Goal: Task Accomplishment & Management: Manage account settings

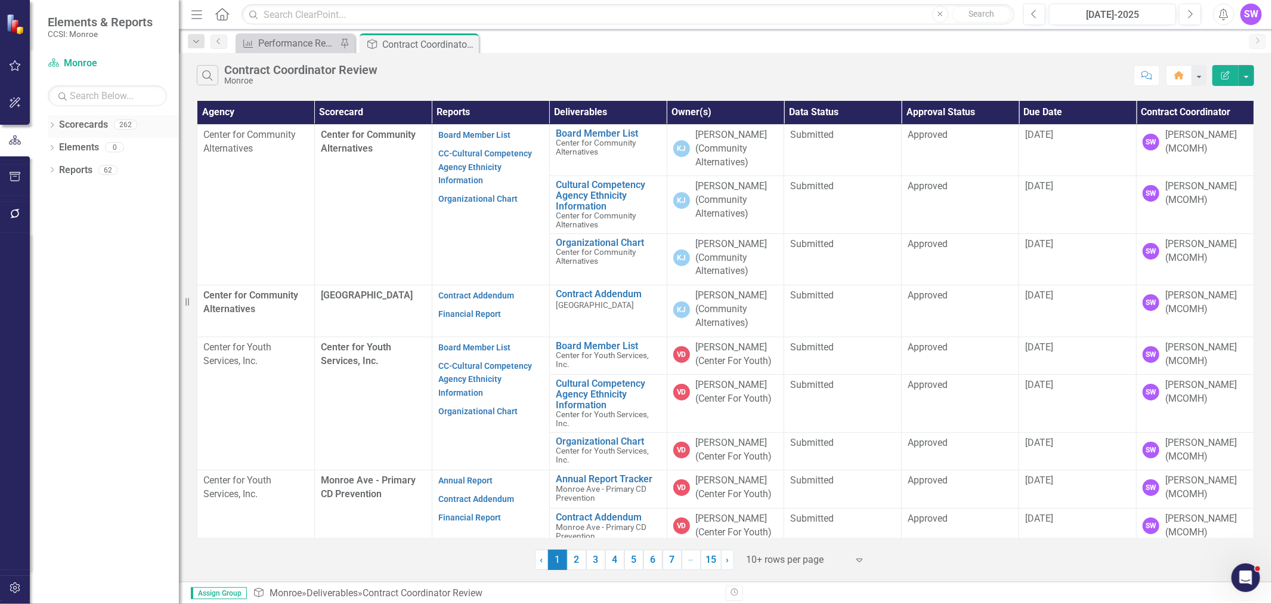
click at [52, 123] on icon "Dropdown" at bounding box center [52, 126] width 8 height 7
click at [60, 146] on icon at bounding box center [58, 147] width 3 height 6
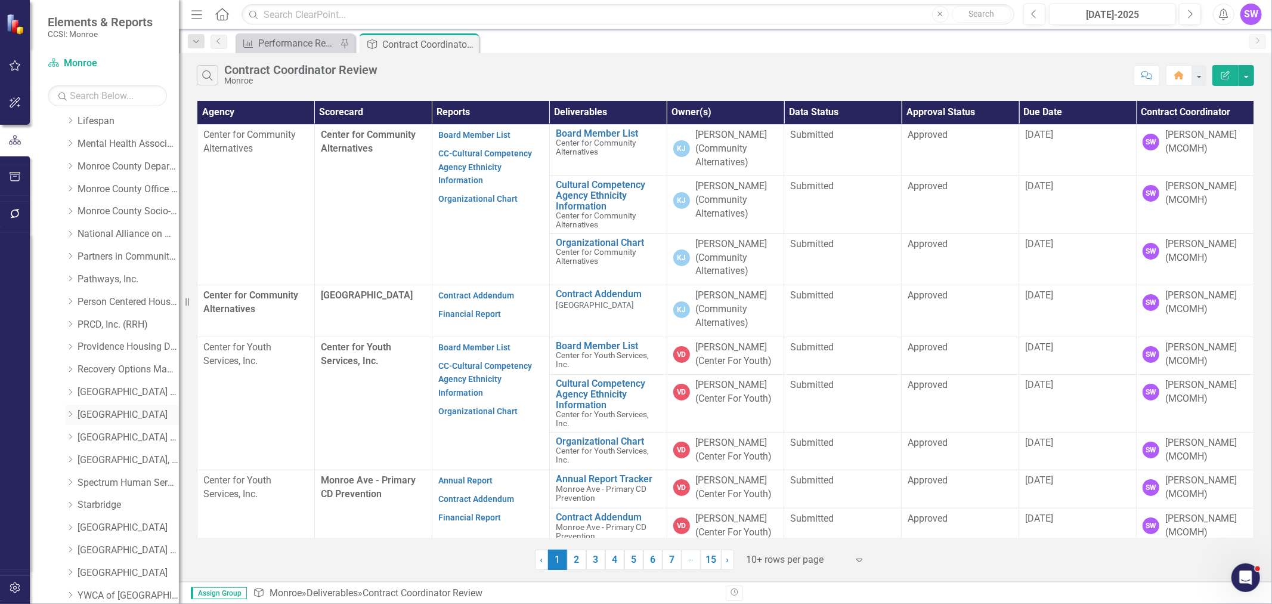
scroll to position [550, 0]
click at [69, 452] on icon "Dropdown" at bounding box center [70, 454] width 9 height 7
click at [87, 455] on link "[GEOGRAPHIC_DATA]" at bounding box center [128, 456] width 101 height 14
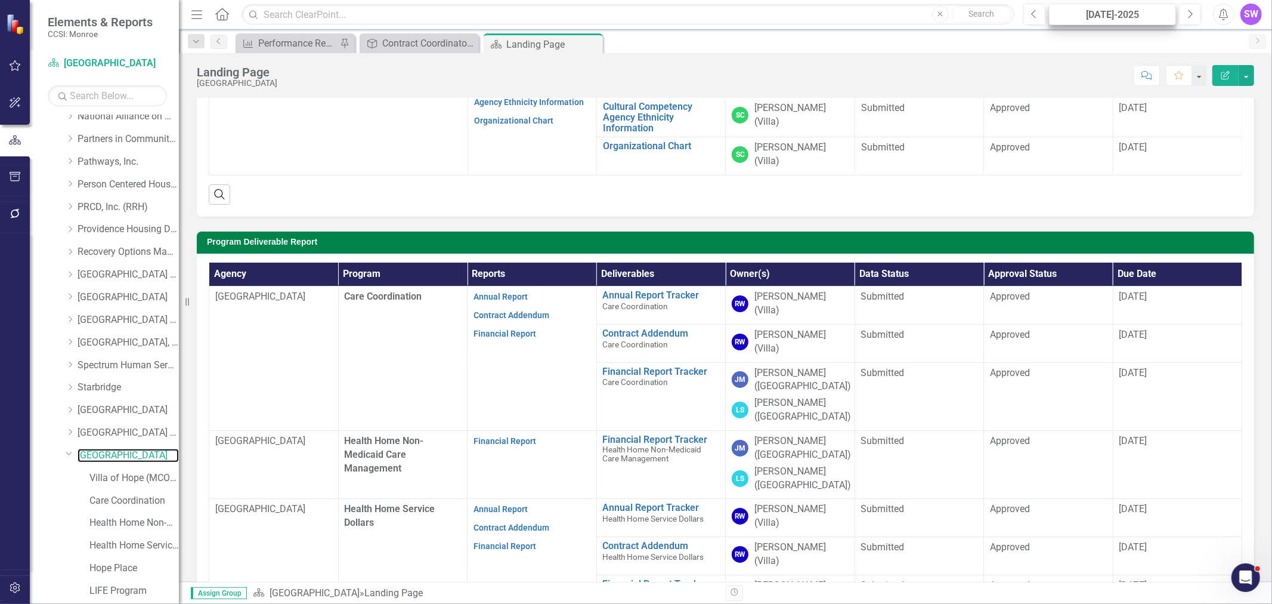
scroll to position [137, 0]
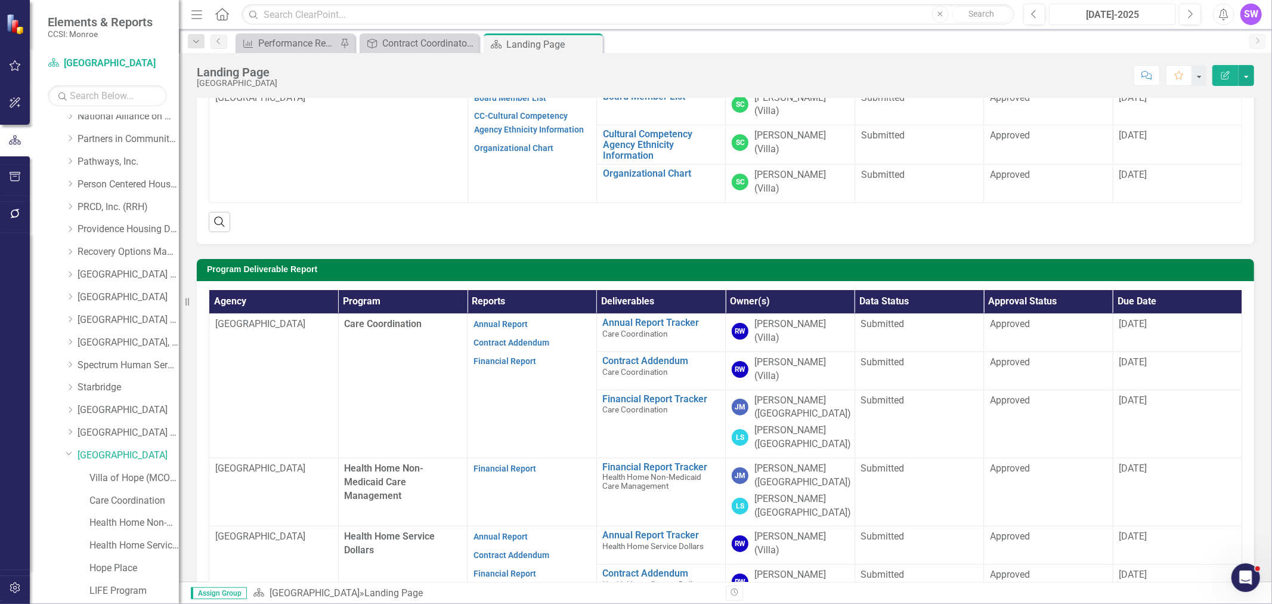
click at [1152, 13] on div "[DATE]-2025" at bounding box center [1112, 15] width 119 height 14
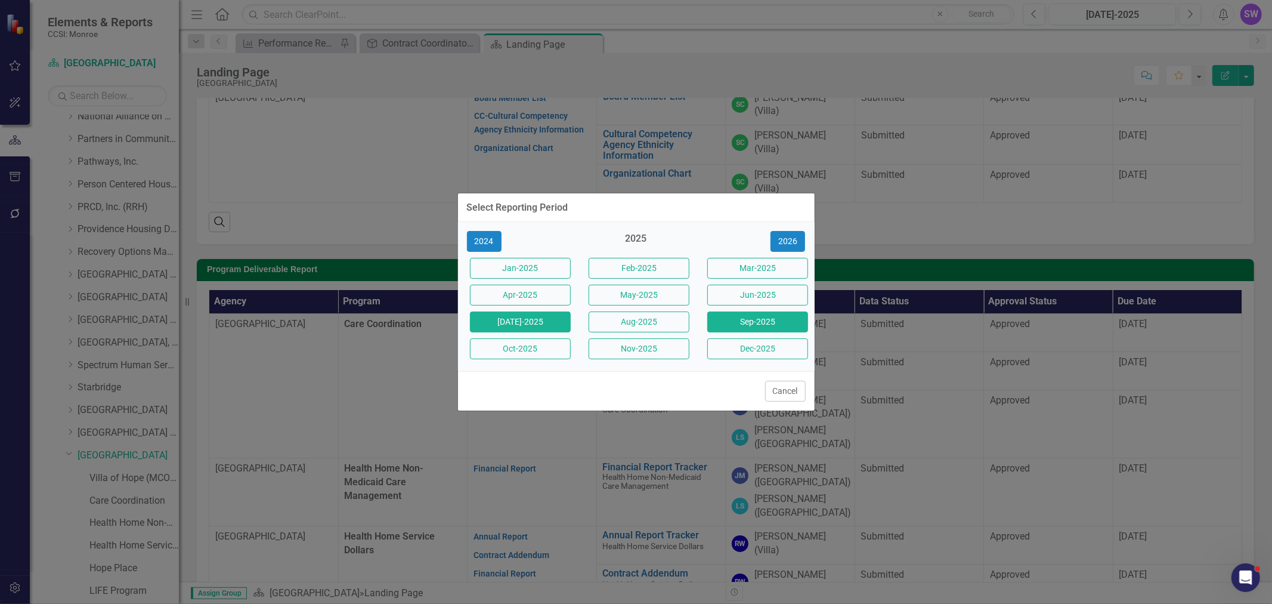
click at [753, 320] on button "Sep-2025" at bounding box center [757, 321] width 101 height 21
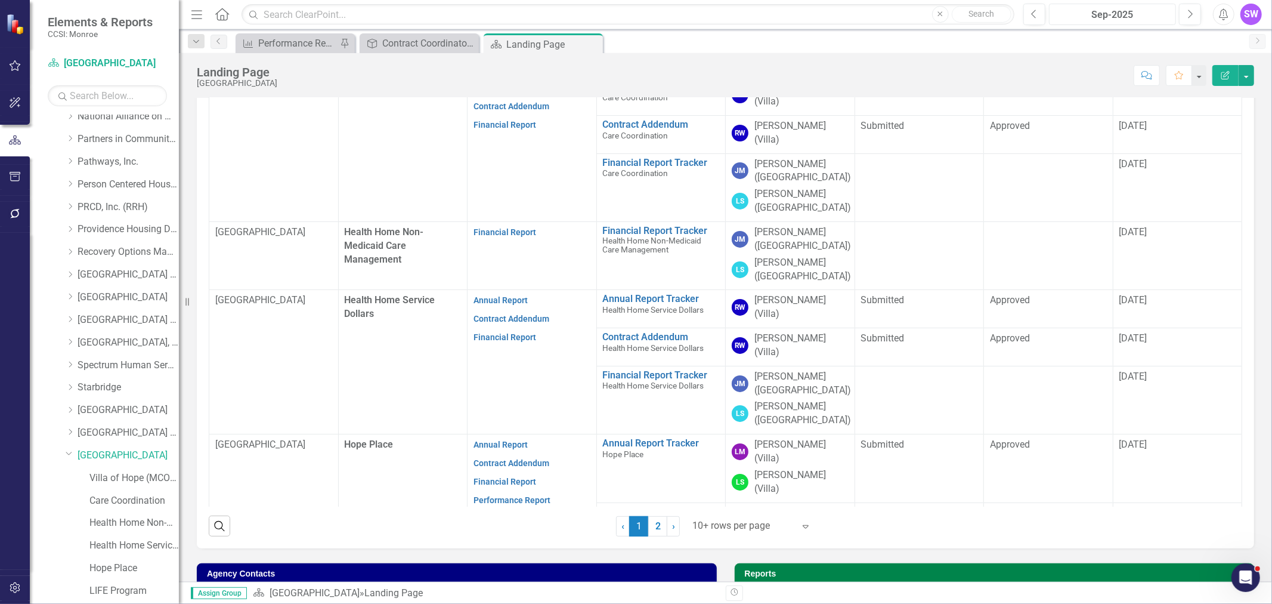
scroll to position [374, 0]
click at [725, 517] on div at bounding box center [743, 525] width 101 height 16
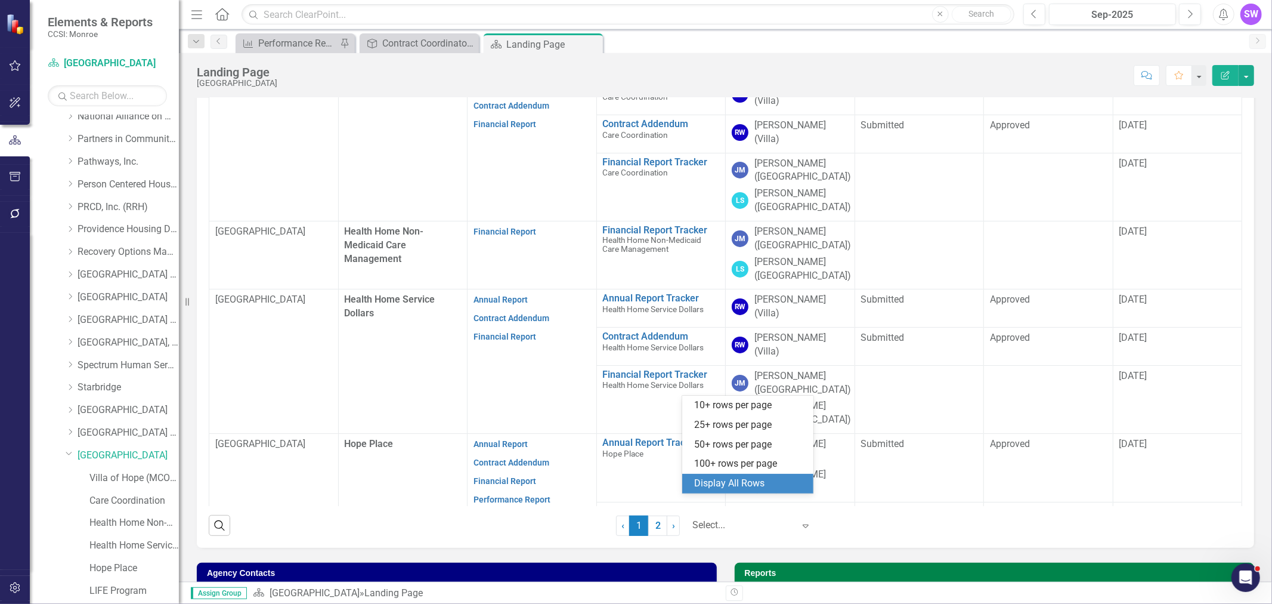
drag, startPoint x: 744, startPoint y: 470, endPoint x: 744, endPoint y: 478, distance: 8.4
click at [744, 478] on div "10+ rows per page 25+ rows per page 50+ rows per page 100+ rows per page Displa…" at bounding box center [747, 444] width 131 height 98
click at [747, 480] on div "Display All Rows" at bounding box center [750, 484] width 112 height 14
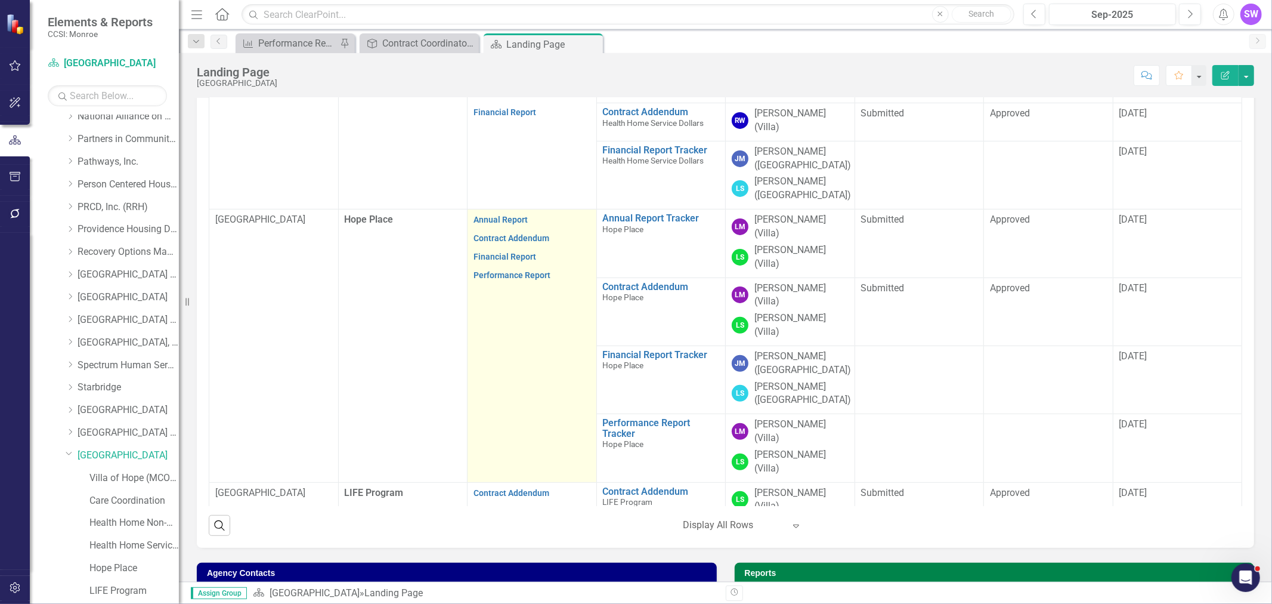
scroll to position [0, 0]
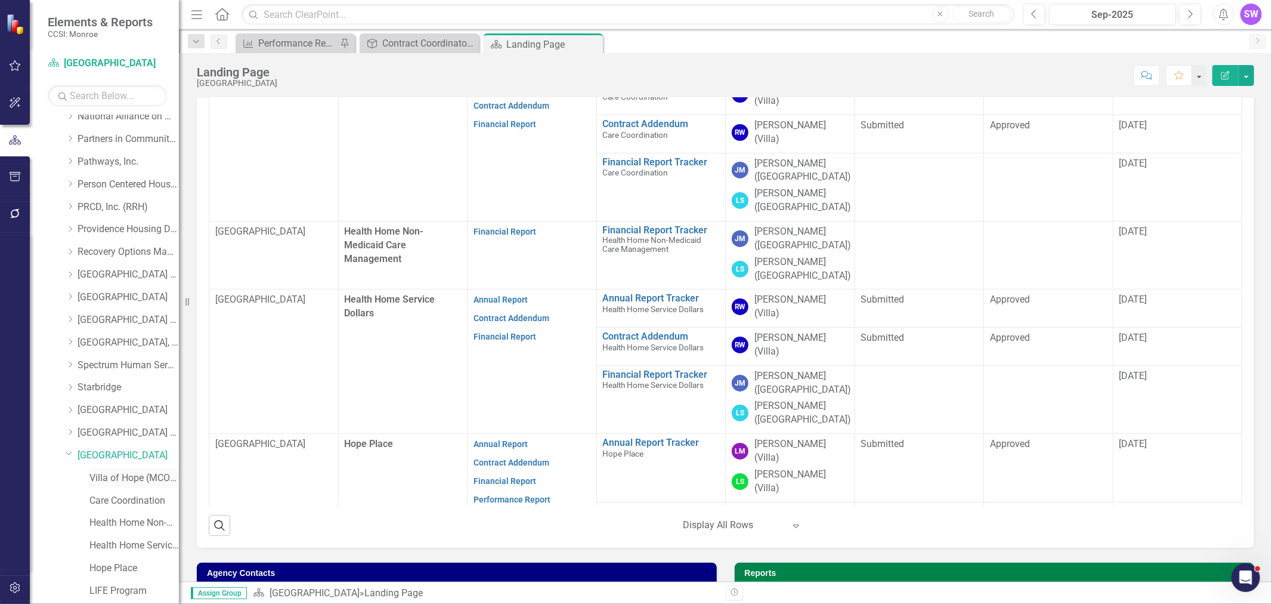
drag, startPoint x: 123, startPoint y: 481, endPoint x: 143, endPoint y: 480, distance: 19.8
click at [124, 481] on link "Villa of Hope (MCOMH Internal)" at bounding box center [133, 478] width 89 height 14
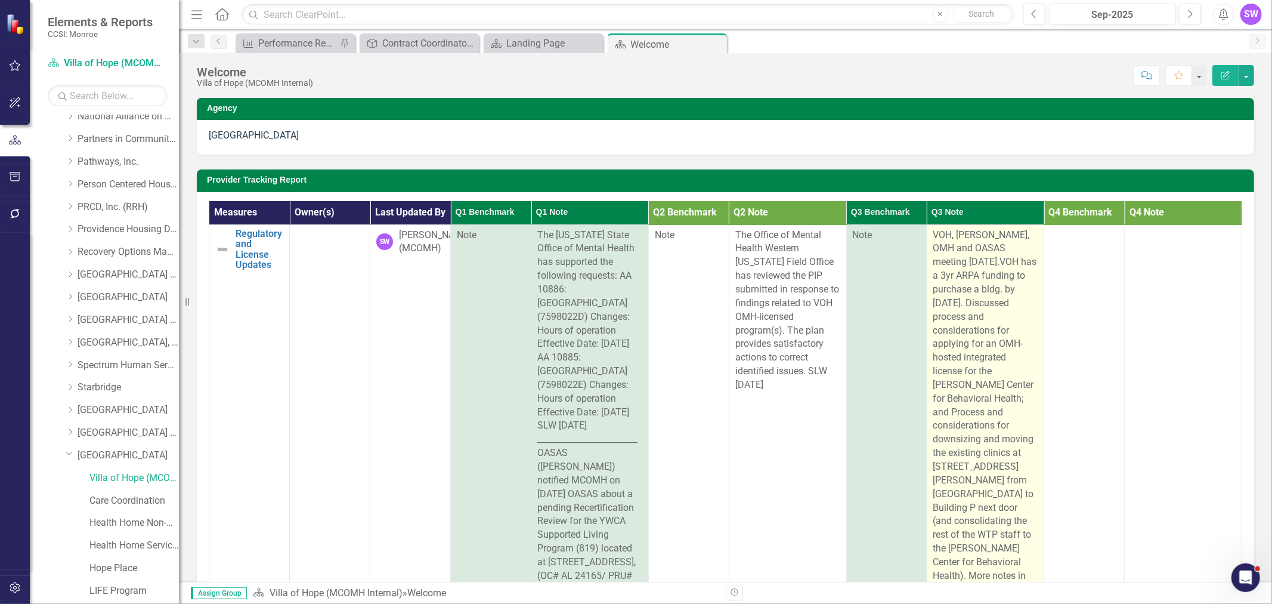
click at [934, 246] on span "VOH, [PERSON_NAME], OMH and OASAS meeting [DATE].VOH has a 3yr ARPA funding to …" at bounding box center [986, 418] width 104 height 379
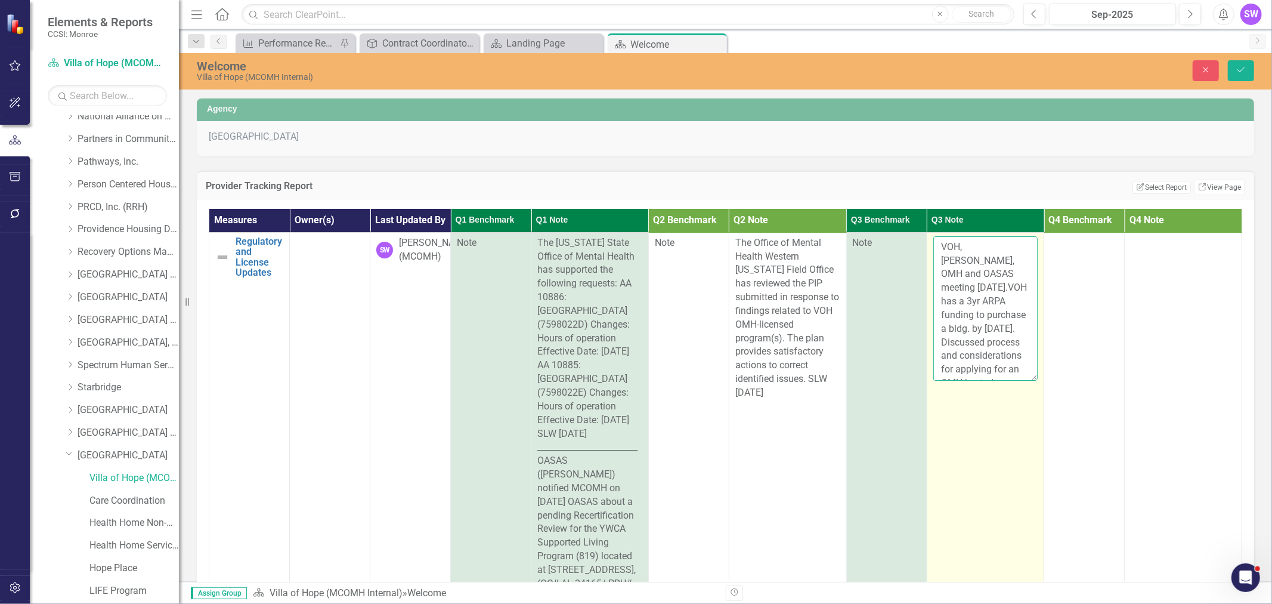
click at [934, 257] on textarea "VOH, [PERSON_NAME], OMH and OASAS meeting [DATE].VOH has a 3yr ARPA funding to …" at bounding box center [986, 308] width 105 height 144
click at [940, 281] on textarea "VOH, [PERSON_NAME], OMH and OASAS meeting [DATE].VOH has a 3yr ARPA funding to …" at bounding box center [986, 308] width 105 height 144
click at [941, 264] on textarea "_________________ [PERSON_NAME], [PERSON_NAME], OMH and OASAS meeting [DATE].VO…" at bounding box center [986, 308] width 105 height 144
click at [939, 258] on textarea "_________________ [PERSON_NAME], [PERSON_NAME], OMH and OASAS meeting [DATE].VO…" at bounding box center [986, 308] width 105 height 144
click at [1003, 261] on textarea "[DATE] MCOMH sent _________________ [PERSON_NAME], [PERSON_NAME], OMH and OASAS…" at bounding box center [986, 308] width 105 height 144
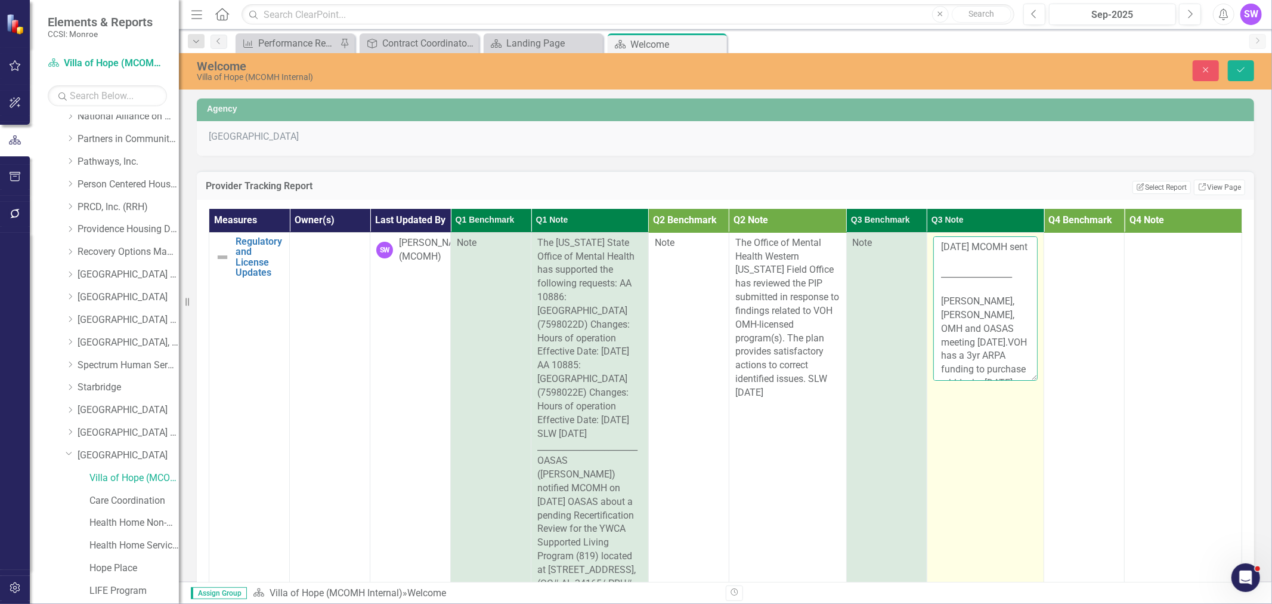
click at [956, 275] on textarea "[DATE] MCOMH sent _________________ [PERSON_NAME], [PERSON_NAME], OMH and OASAS…" at bounding box center [986, 308] width 105 height 144
click at [1003, 320] on textarea "[DATE] MCOMH sent a letter for the LGU to VOH that provided a Letter of Support…" at bounding box center [986, 308] width 105 height 144
paste textarea "in connection with [PERSON_NAME]’s request to the [US_STATE] State Office of Me…"
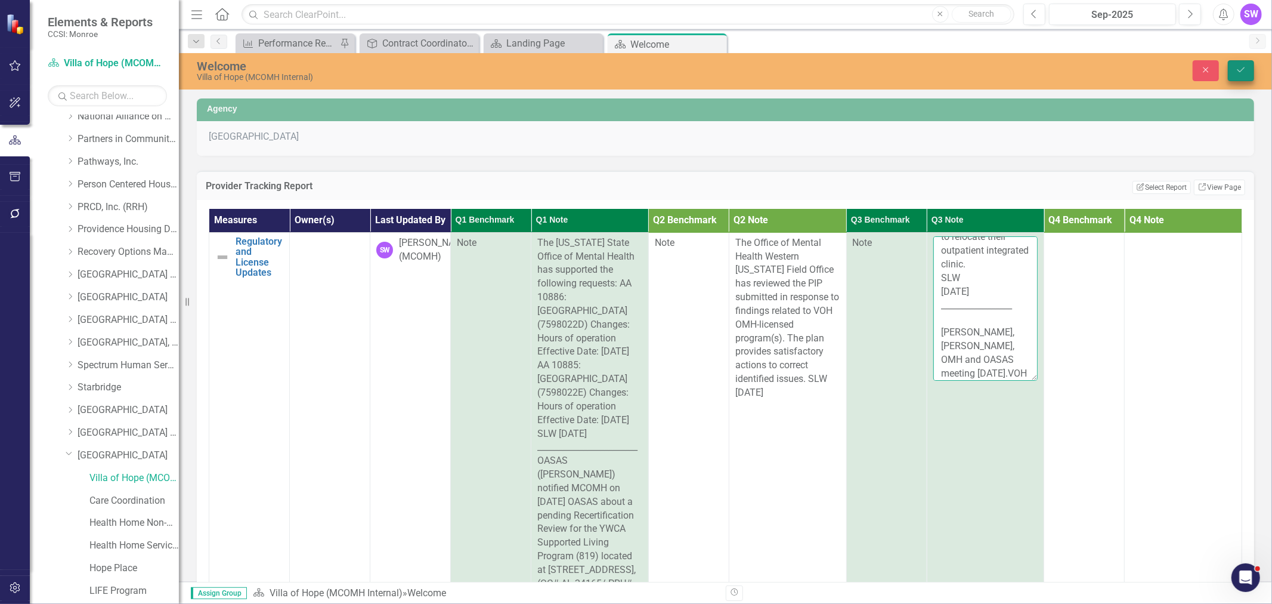
type textarea "[DATE] MCOMH sent a letter for the LGU to VOH that provided a Letter of Support…"
click at [1245, 69] on icon "Save" at bounding box center [1241, 70] width 11 height 8
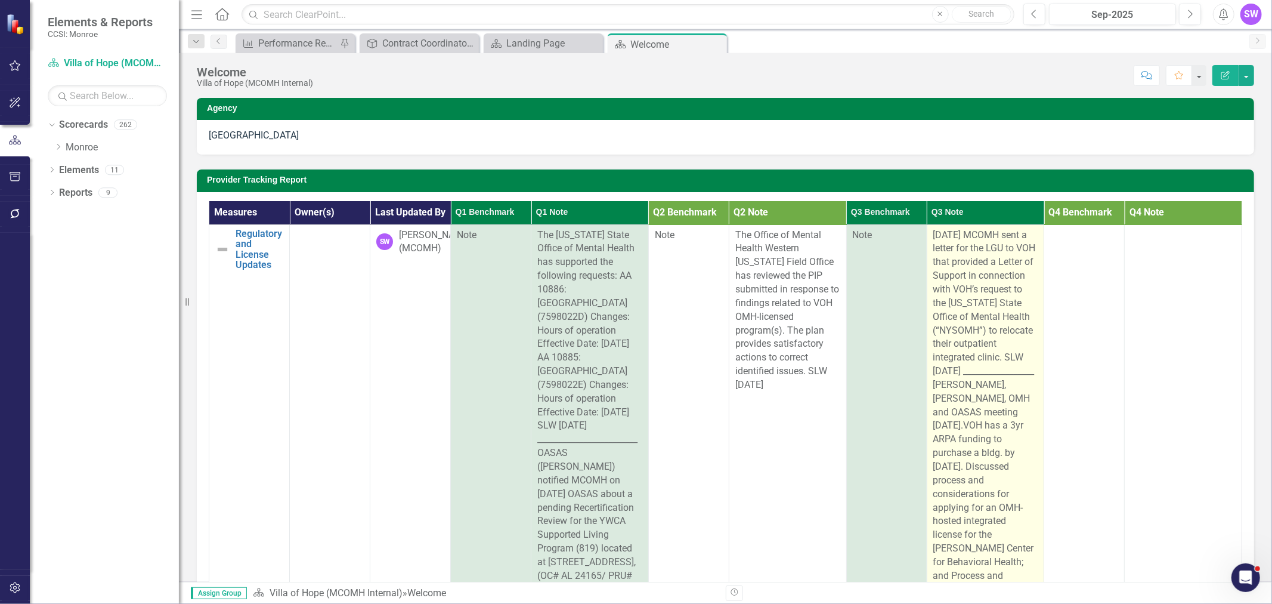
scroll to position [0, 0]
click at [996, 398] on span "[DATE] MCOMH sent a letter for the LGU to VOH that provided a Letter of Support…" at bounding box center [985, 500] width 103 height 543
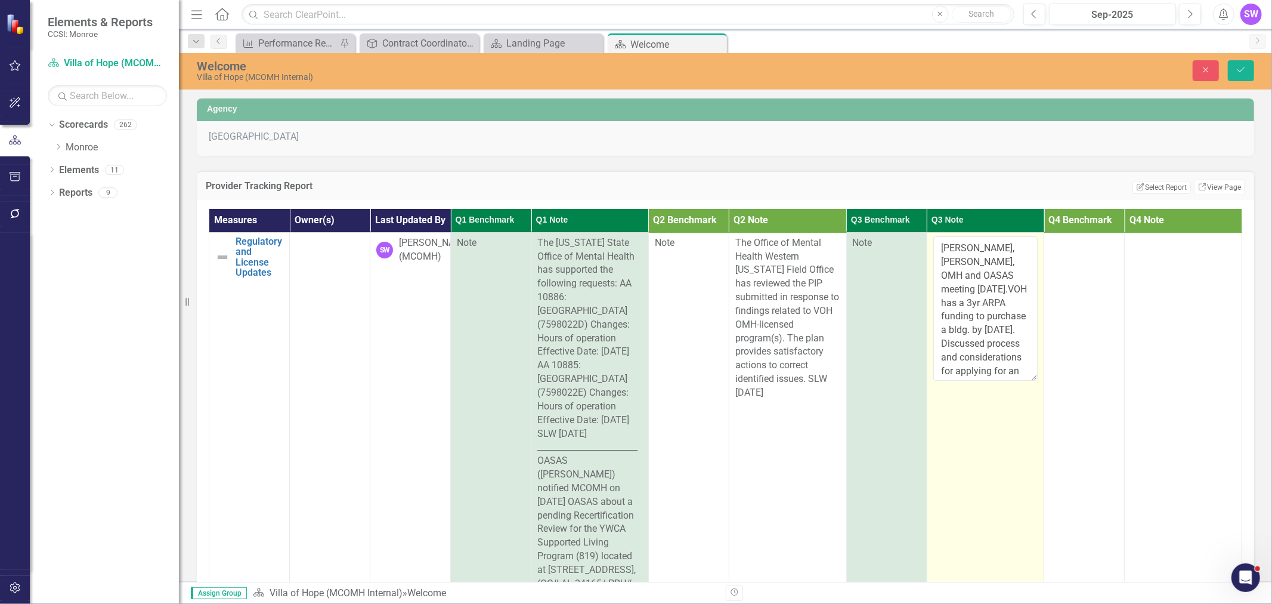
scroll to position [150, 0]
click at [1008, 345] on textarea "[DATE] MCOMH sent a letter for the LGU to VOH that provided a Letter of Support…" at bounding box center [986, 308] width 105 height 144
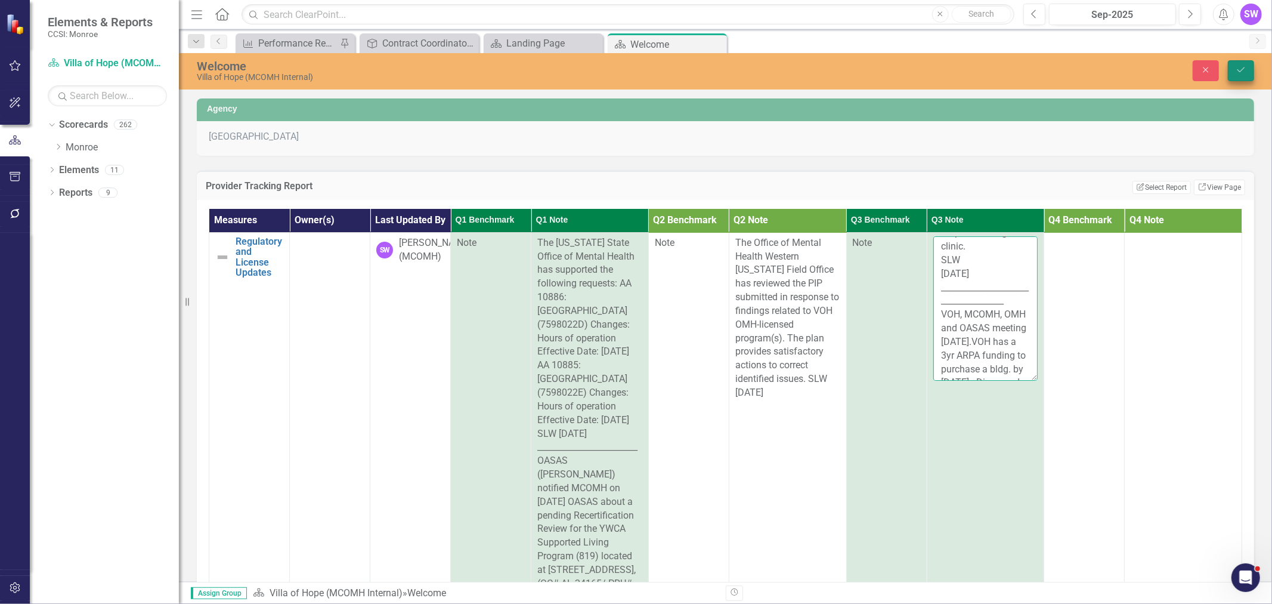
type textarea "[DATE] MCOMH sent a letter for the LGU to VOH that provided a Letter of Support…"
click at [1243, 67] on icon "Save" at bounding box center [1241, 70] width 11 height 8
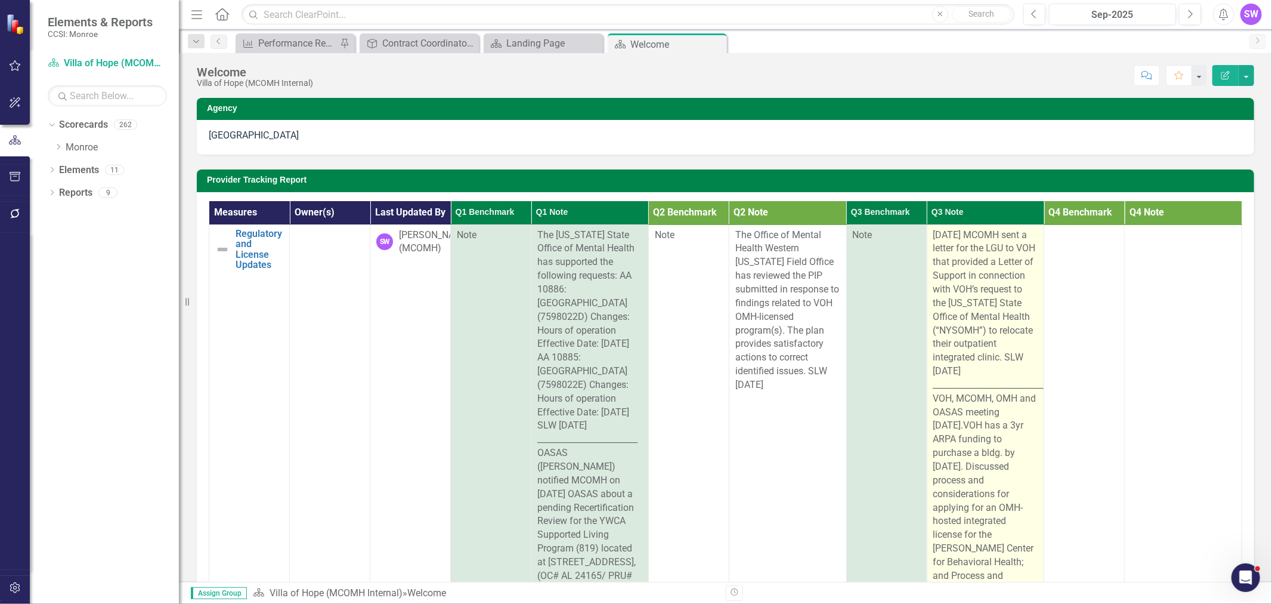
click at [988, 386] on div "[DATE] MCOMH sent a letter for the LGU to VOH that provided a Letter of Support…" at bounding box center [986, 500] width 105 height 545
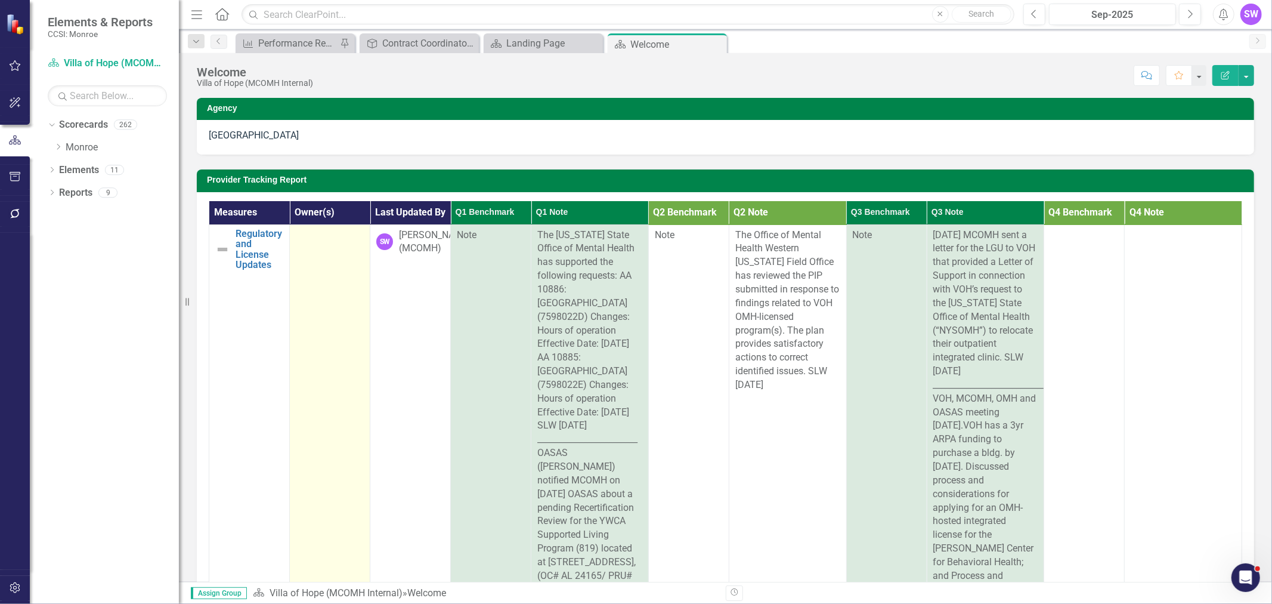
click at [308, 382] on td at bounding box center [330, 500] width 81 height 553
click at [301, 445] on td at bounding box center [330, 500] width 81 height 553
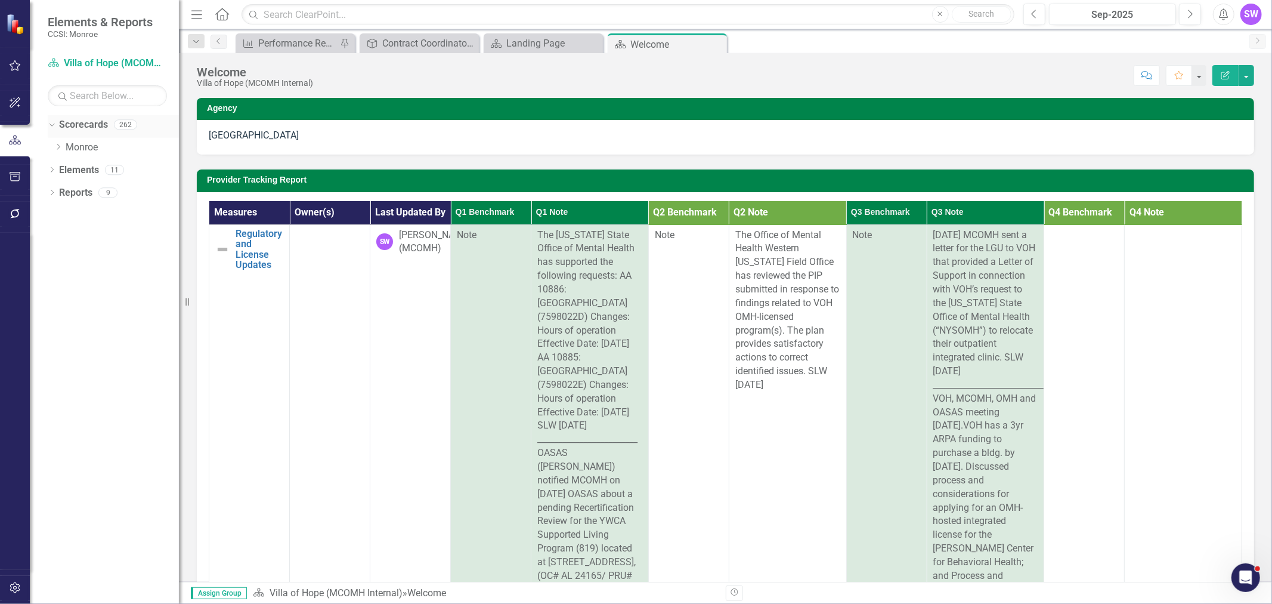
click at [51, 120] on icon "Dropdown" at bounding box center [50, 124] width 7 height 8
click at [50, 126] on icon "Dropdown" at bounding box center [52, 126] width 8 height 7
click at [66, 148] on link "Monroe" at bounding box center [122, 148] width 113 height 14
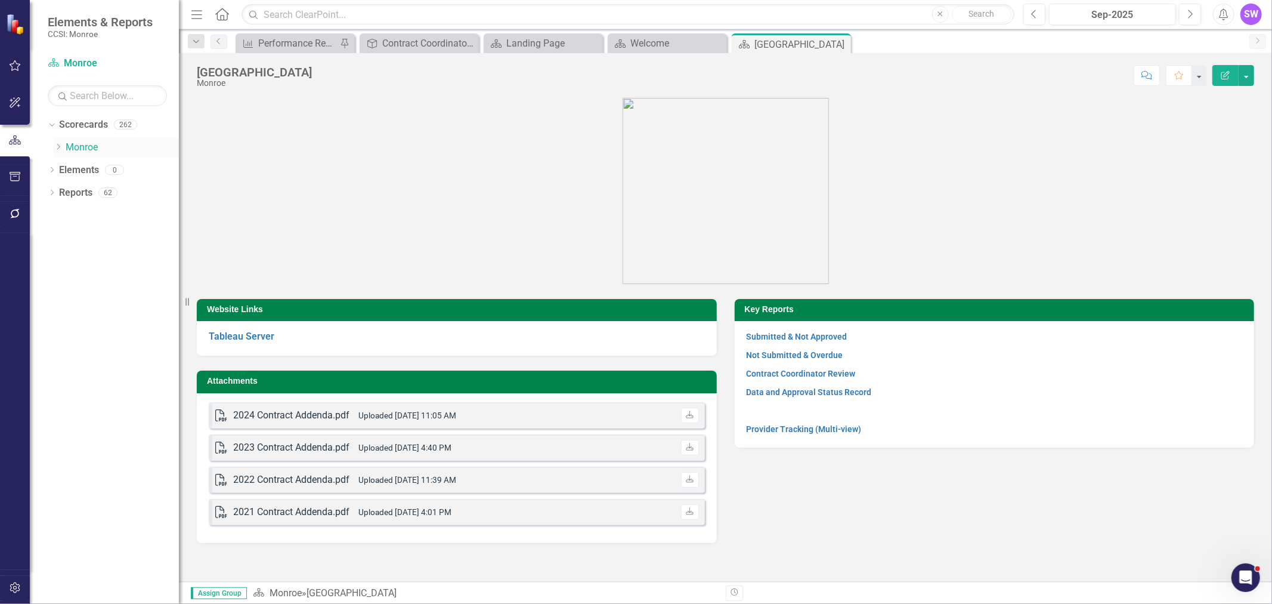
click at [57, 146] on icon "Dropdown" at bounding box center [58, 146] width 9 height 7
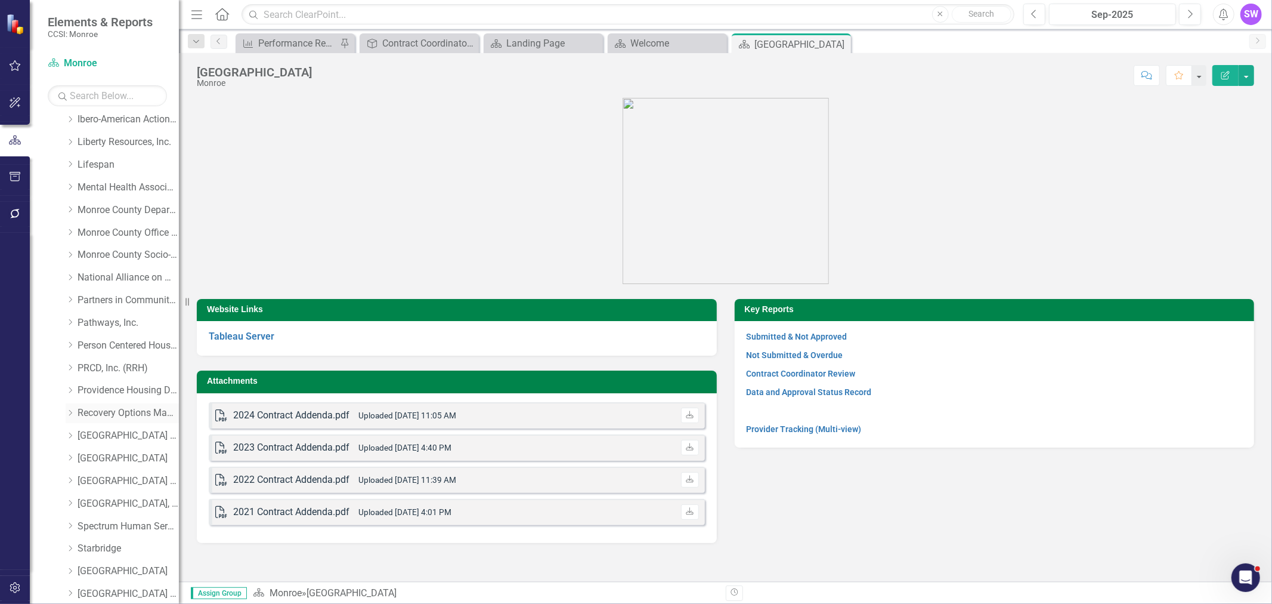
scroll to position [463, 0]
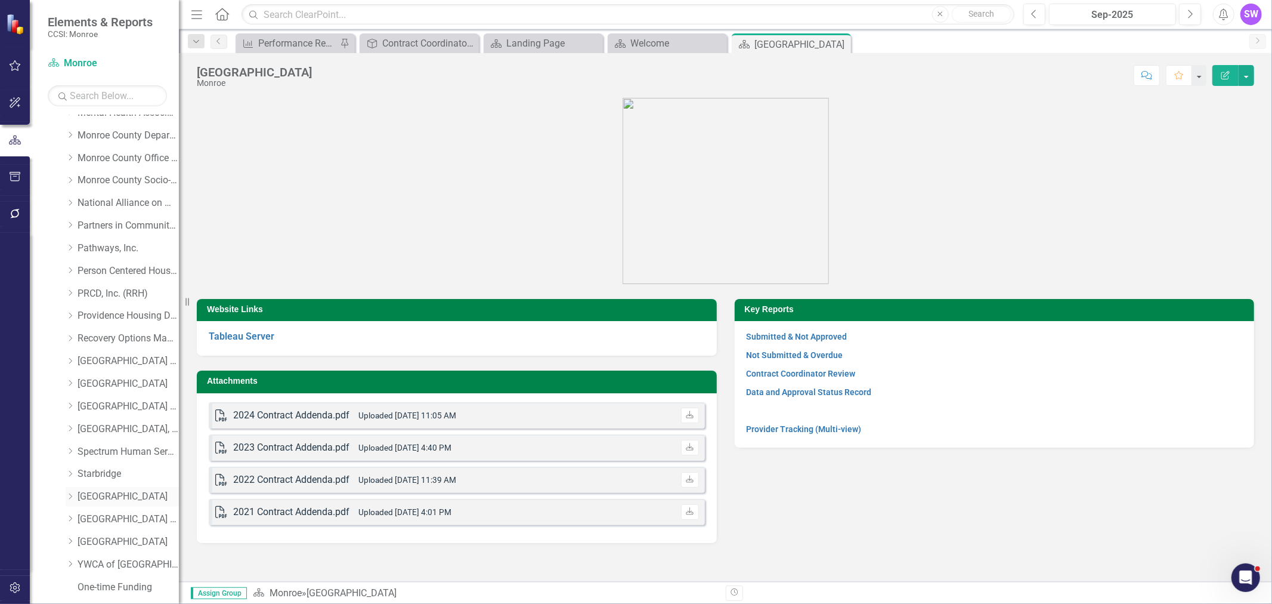
click at [69, 495] on icon "Dropdown" at bounding box center [70, 496] width 9 height 7
click at [66, 494] on icon "Dropdown" at bounding box center [69, 494] width 7 height 9
click at [72, 493] on icon "Dropdown" at bounding box center [70, 496] width 9 height 7
click at [135, 377] on link "[GEOGRAPHIC_DATA] (MCOMH Internal)" at bounding box center [133, 380] width 89 height 14
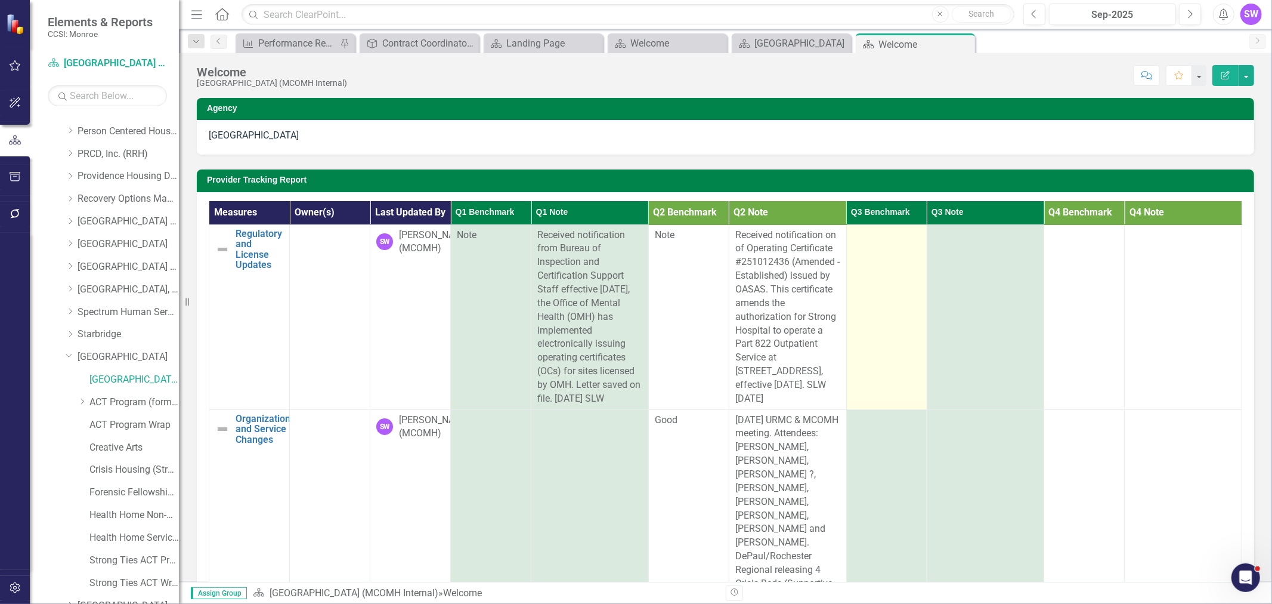
click at [890, 243] on div at bounding box center [887, 235] width 68 height 14
click at [889, 243] on div at bounding box center [887, 235] width 68 height 14
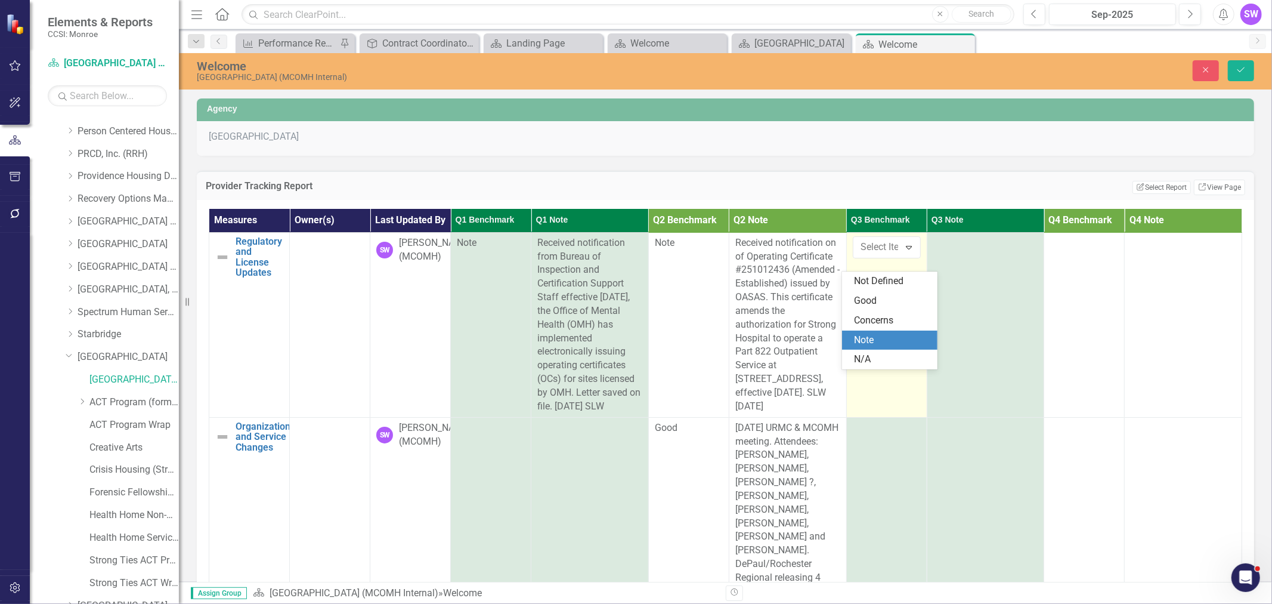
drag, startPoint x: 878, startPoint y: 341, endPoint x: 883, endPoint y: 333, distance: 9.9
click at [878, 341] on div "Note" at bounding box center [892, 340] width 76 height 14
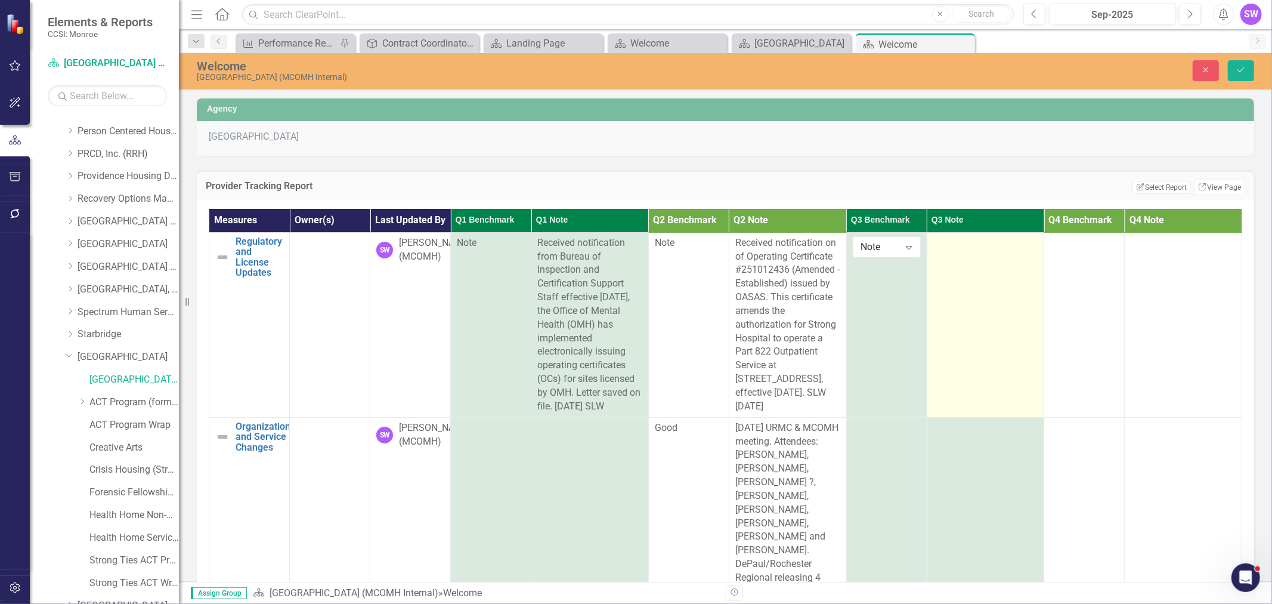
click at [946, 251] on div at bounding box center [986, 243] width 105 height 14
click at [945, 251] on div at bounding box center [986, 243] width 105 height 14
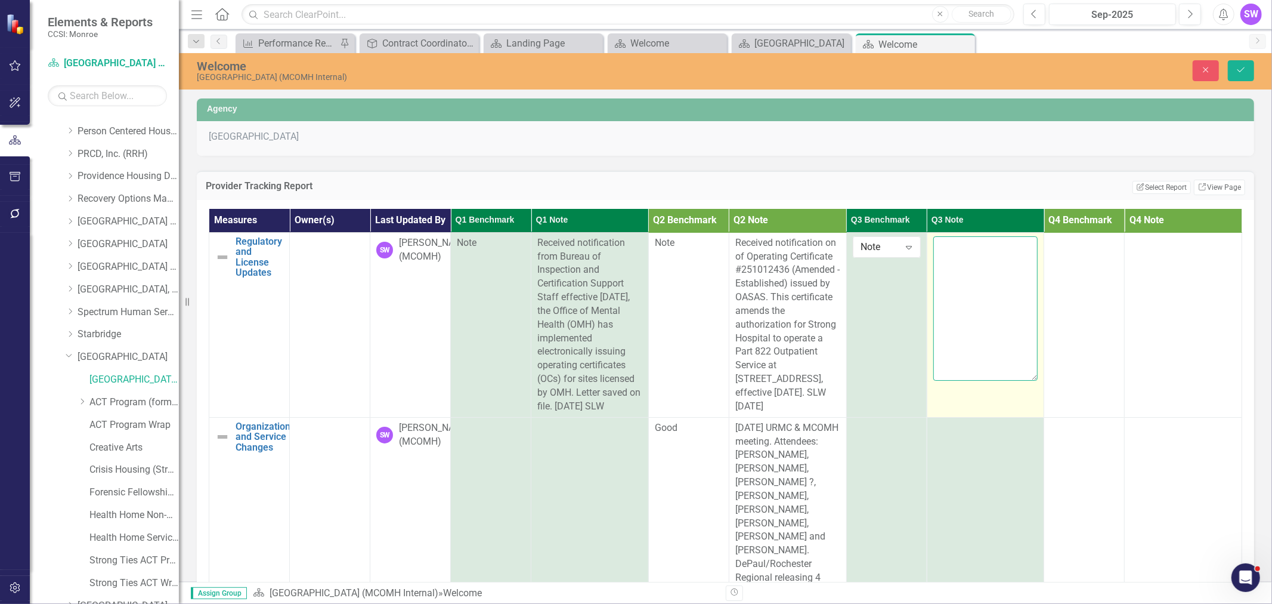
paste textarea "AL 5166 anticipated recertification review"
click at [972, 290] on textarea "AL 5166 anticipated recertification review" at bounding box center [986, 308] width 105 height 144
click at [1015, 288] on textarea "AL 5166 anticipated recertification review pending for" at bounding box center [986, 308] width 105 height 144
paste textarea "the 822 Outpatient Service, located at [STREET_ADDRESS] (PRU #553996)"
click at [1010, 288] on textarea "AL 5166 anticipated recertification review pending for the 822 Outpatient Servi…" at bounding box center [986, 308] width 105 height 144
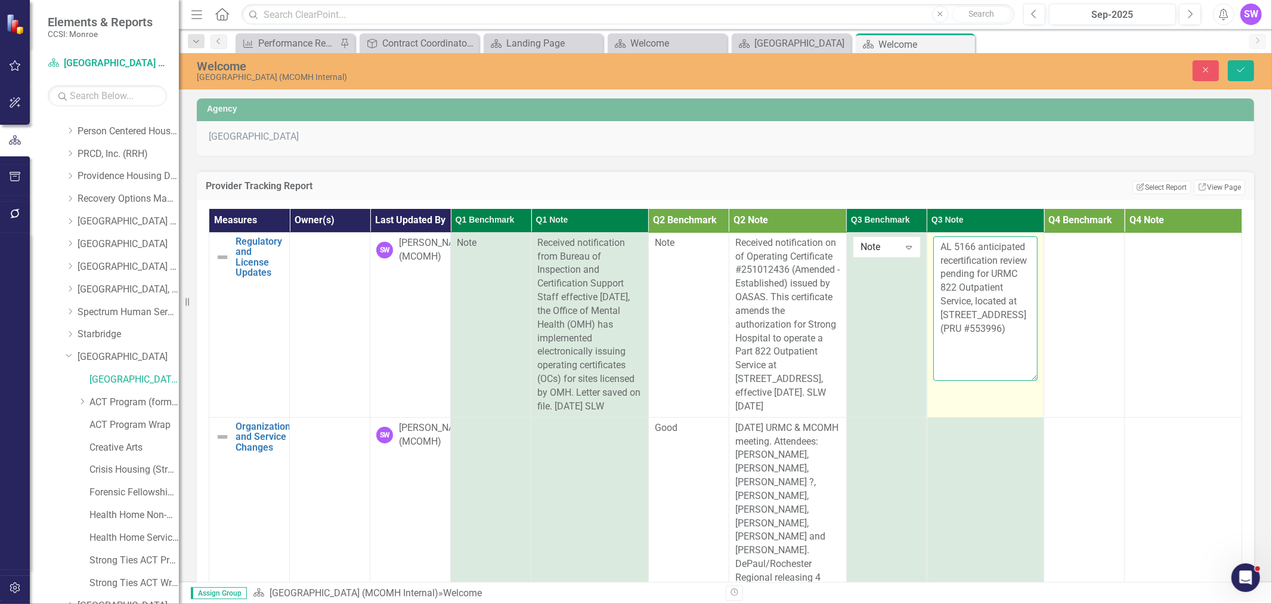
click at [999, 367] on textarea "AL 5166 anticipated recertification review pending for URMC 822 Outpatient Serv…" at bounding box center [986, 308] width 105 height 144
click at [1004, 373] on textarea "AL 5166 anticipated recertification review pending for URMC 822 Outpatient Serv…" at bounding box center [986, 308] width 105 height 144
paste textarea "the 822 Outpatient Service, located at [STREET_ADDRESS] (PRU #553996)"
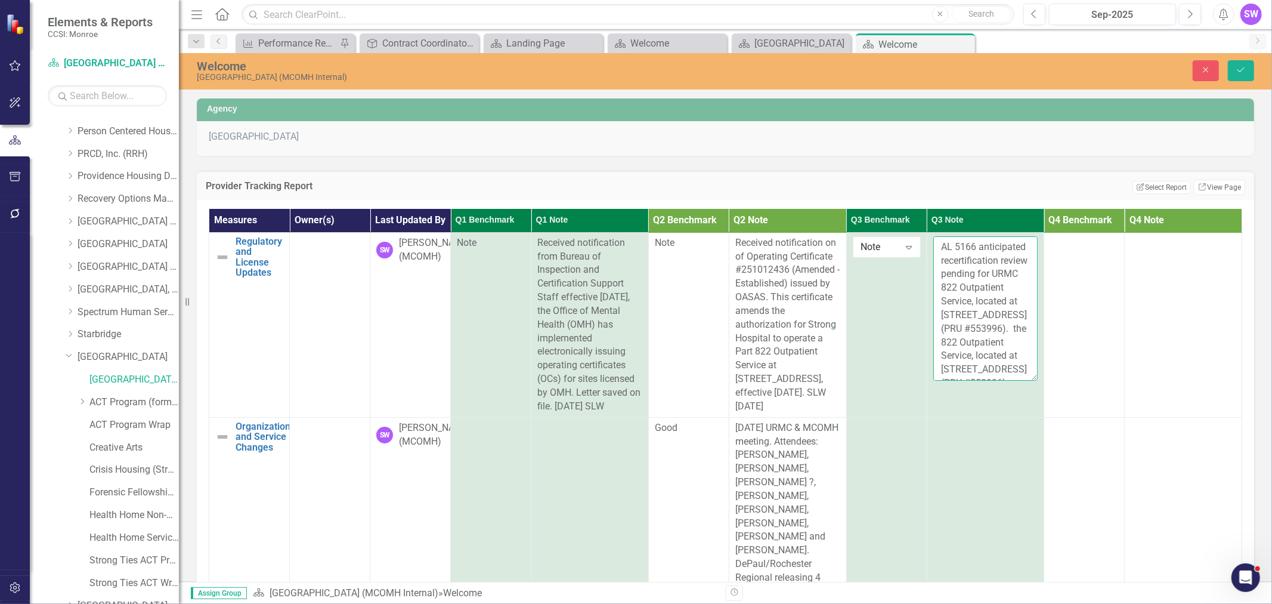
scroll to position [91, 0]
click at [991, 361] on textarea "AL 5166 anticipated recertification review pending for URMC 822 Outpatient Serv…" at bounding box center [986, 308] width 105 height 144
click at [981, 301] on textarea "AL 5166 anticipated recertification review pending for URMC 822 Outpatient Serv…" at bounding box center [986, 308] width 105 height 144
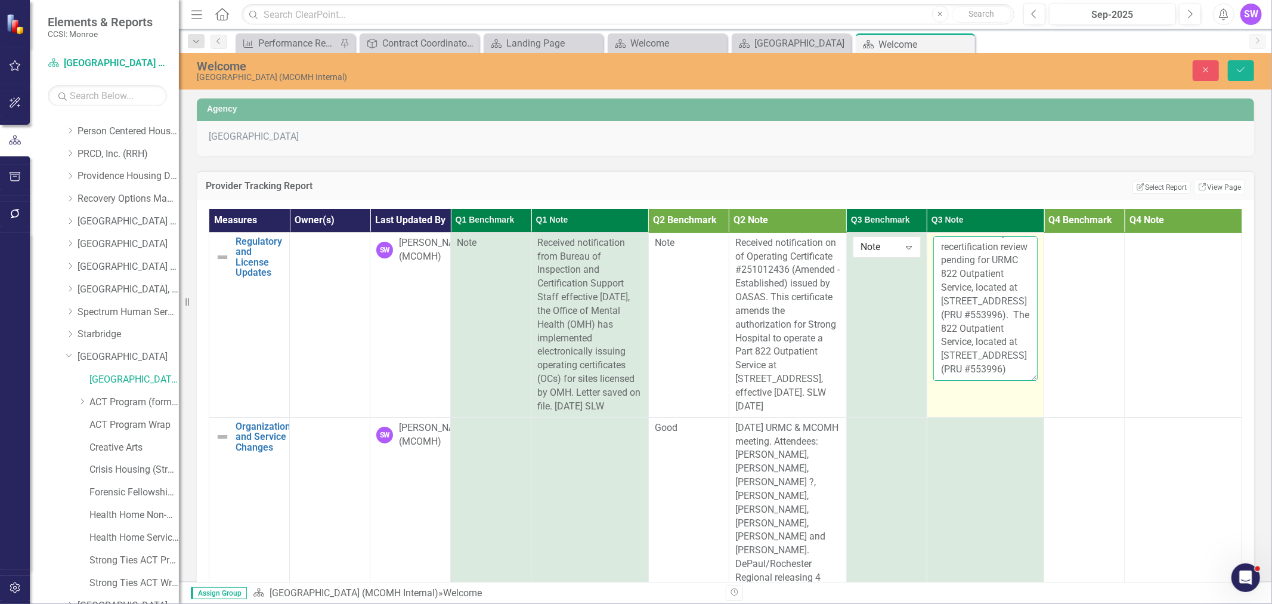
click at [987, 320] on textarea "AL 5166 anticipated recertification review pending for URMC 822 Outpatient Serv…" at bounding box center [986, 308] width 105 height 144
click at [979, 301] on textarea "AL 5166 anticipated recertification review pending for URMC 822 Outpatient Serv…" at bounding box center [986, 308] width 105 height 144
click at [985, 381] on textarea "AL 5166 anticipated recertification review pending for URMC 822 Outpatient Serv…" at bounding box center [986, 308] width 105 height 144
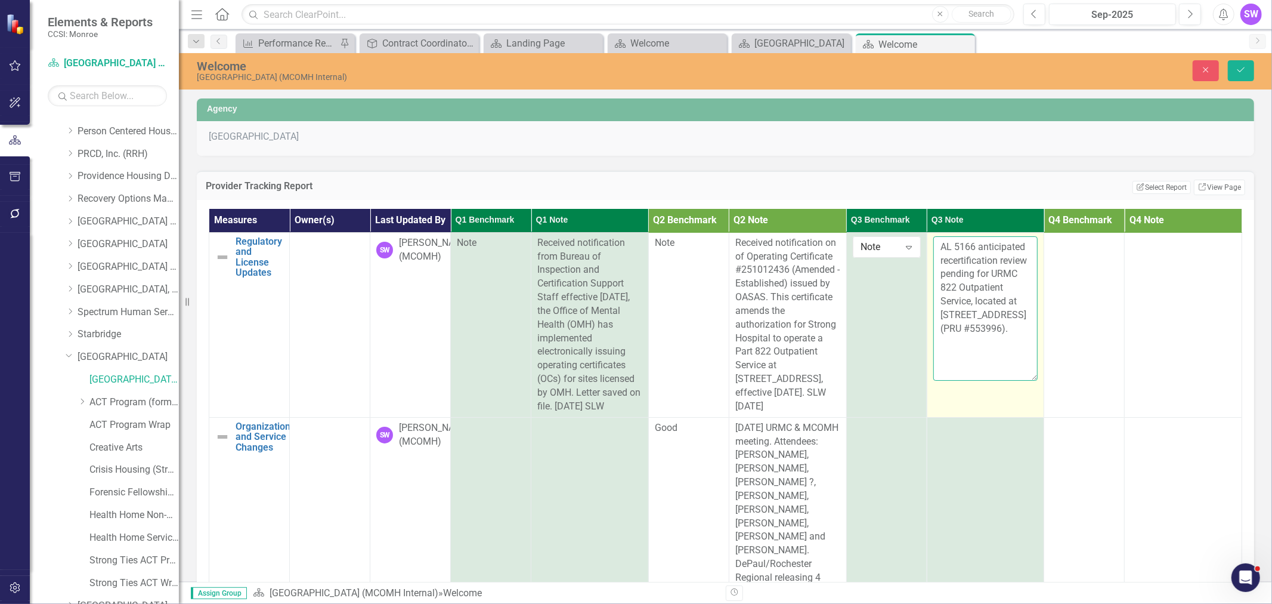
paste textarea "OASAS implemented a hybrid recertification review format consisting of partial …"
click at [973, 281] on textarea "AL 5166 anticipated recertification review pending for URMC 822 Outpatient Serv…" at bounding box center [986, 308] width 105 height 144
click at [989, 381] on textarea "AL 5166 anticipated recertification review pending for URMC 822 Outpatient Serv…" at bounding box center [986, 308] width 105 height 144
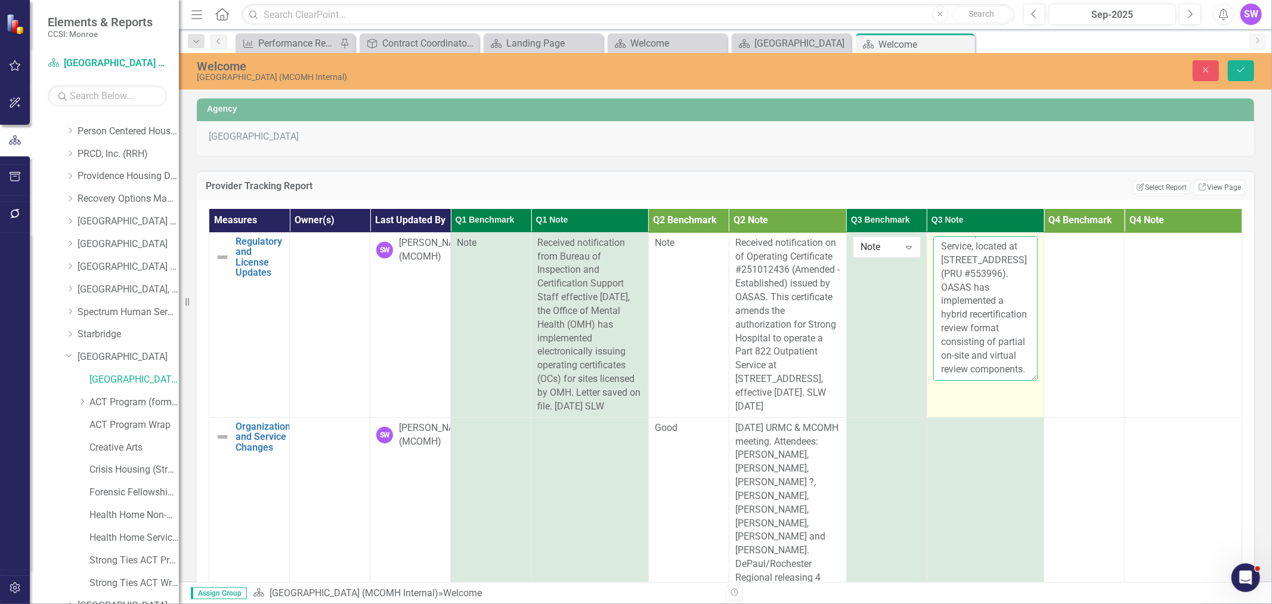
click at [991, 378] on textarea "AL 5166 anticipated recertification review pending for URMC 822 Outpatient Serv…" at bounding box center [986, 308] width 105 height 144
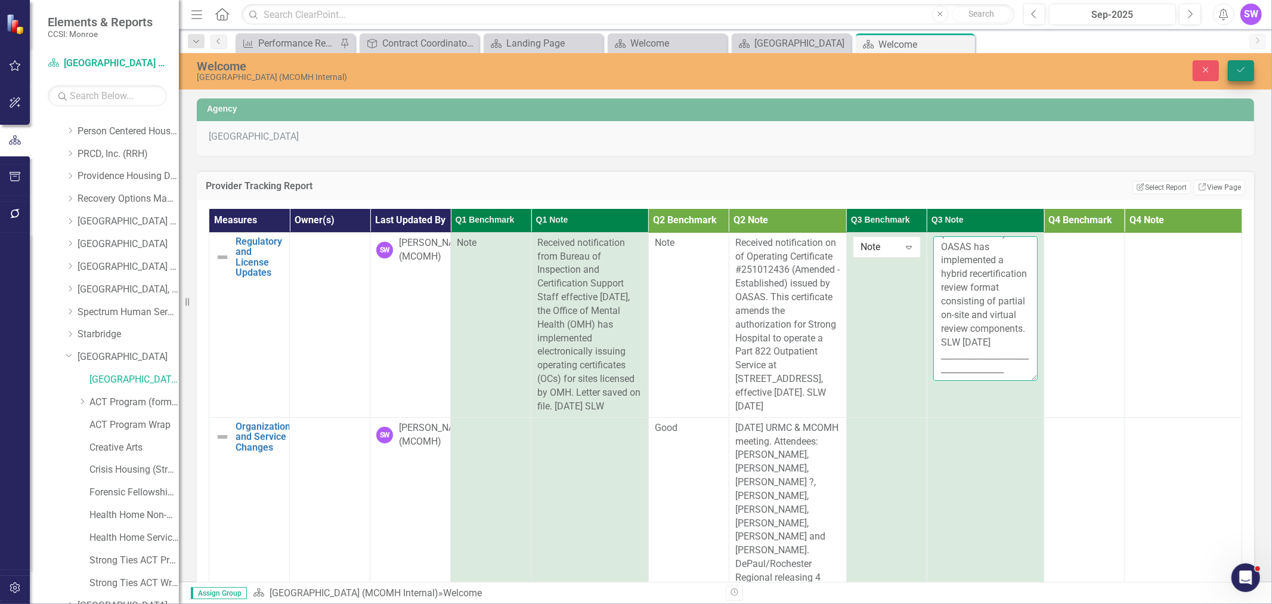
type textarea "AL 5166 anticipated recertification review pending for URMC 822 Outpatient Serv…"
click at [1248, 69] on button "Save" at bounding box center [1241, 70] width 26 height 21
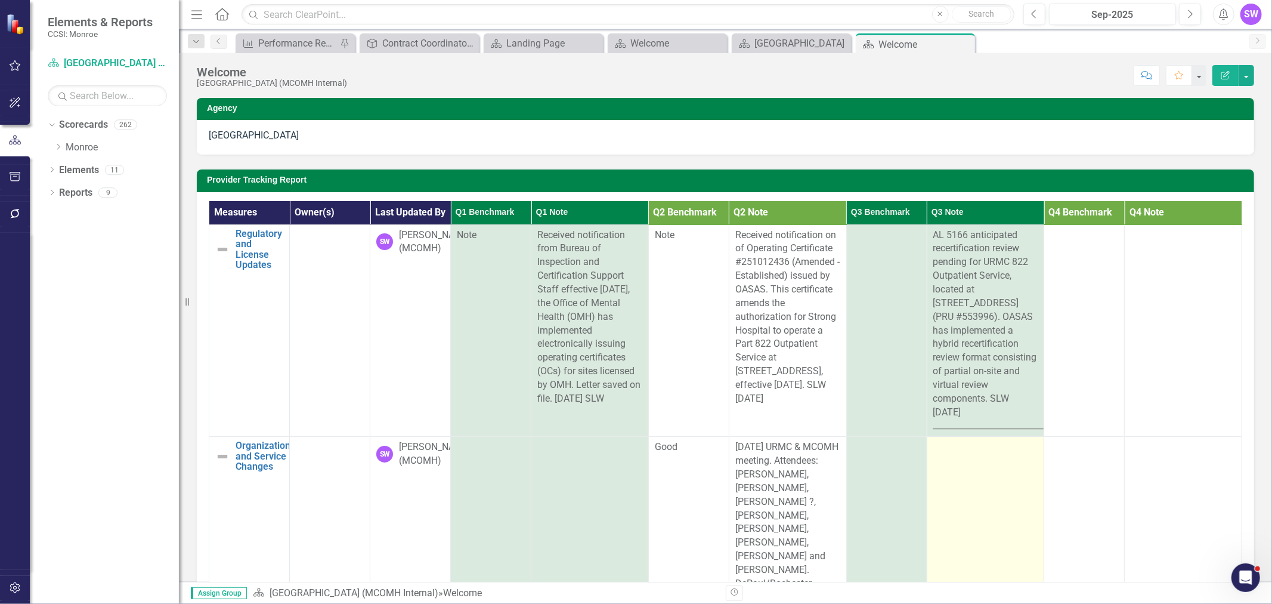
scroll to position [0, 0]
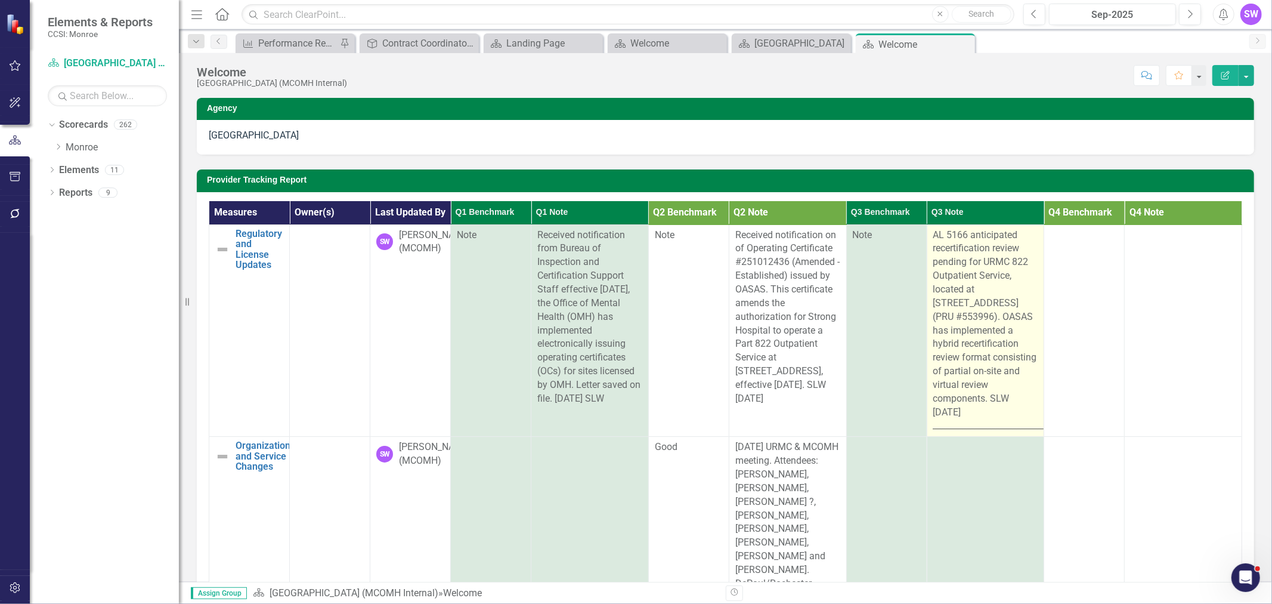
click at [987, 427] on span "AL 5166 anticipated recertification review pending for URMC 822 Outpatient Serv…" at bounding box center [1009, 330] width 150 height 202
click at [987, 426] on span "AL 5166 anticipated recertification review pending for URMC 822 Outpatient Serv…" at bounding box center [1009, 330] width 150 height 202
click at [984, 428] on span "AL 5166 anticipated recertification review pending for URMC 822 Outpatient Serv…" at bounding box center [1009, 330] width 150 height 202
click at [984, 427] on span "AL 5166 anticipated recertification review pending for URMC 822 Outpatient Serv…" at bounding box center [1009, 330] width 150 height 202
click at [955, 336] on span "AL 5166 anticipated recertification review pending for URMC 822 Outpatient Serv…" at bounding box center [1009, 330] width 150 height 202
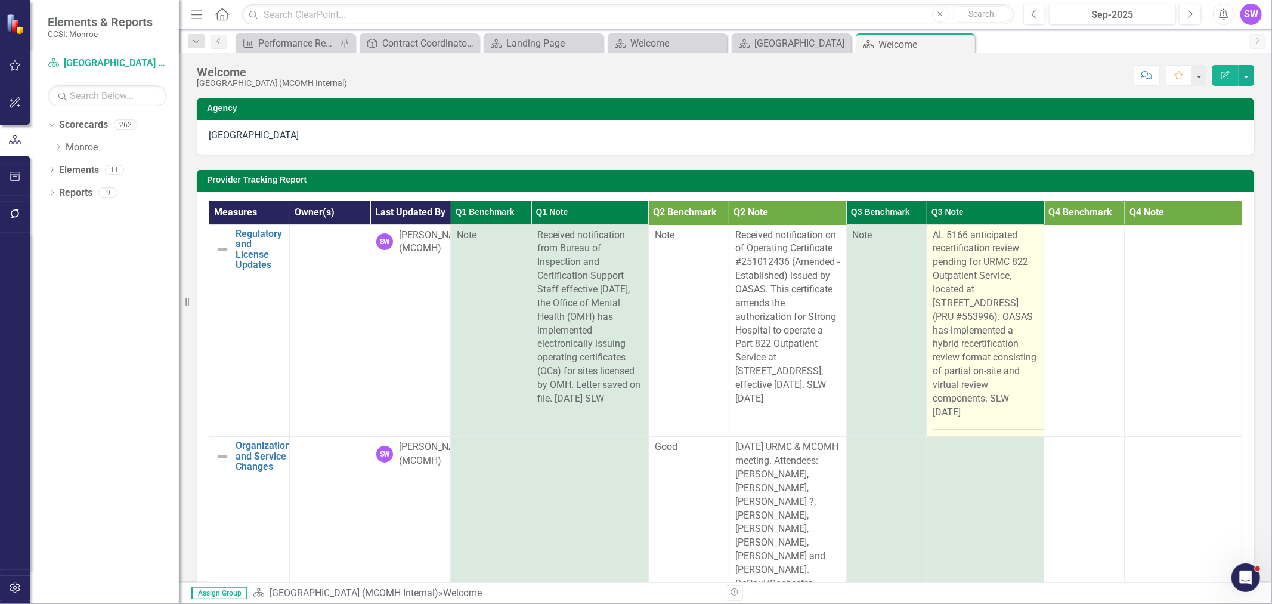
click at [956, 336] on span "AL 5166 anticipated recertification review pending for URMC 822 Outpatient Serv…" at bounding box center [1009, 330] width 150 height 202
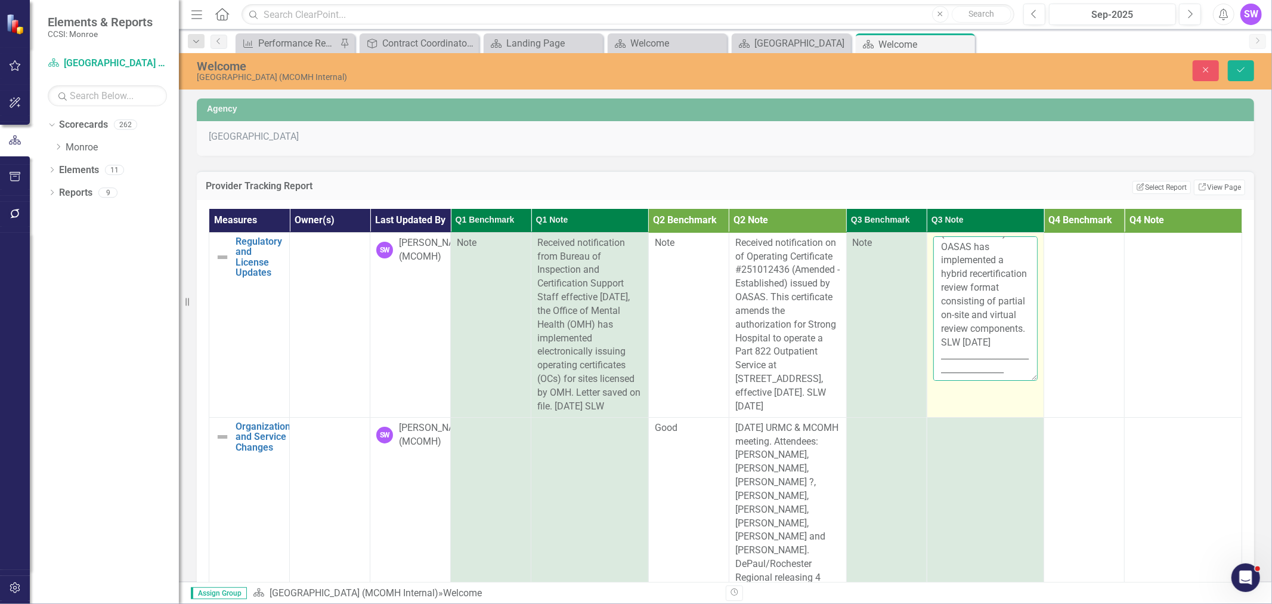
scroll to position [177, 0]
click at [988, 344] on textarea "AL 5166 anticipated recertification review pending for URMC 822 Outpatient Serv…" at bounding box center [986, 308] width 105 height 144
click at [934, 353] on textarea "AL 5166 anticipated recertification review pending for URMC 822 Outpatient Serv…" at bounding box center [986, 308] width 105 height 144
click at [994, 357] on textarea "AL 5166 anticipated recertification review pending for URMC 822 Outpatient Serv…" at bounding box center [986, 308] width 105 height 144
type textarea "AL 5166 anticipated recertification review pending for URMC 822 Outpatient Serv…"
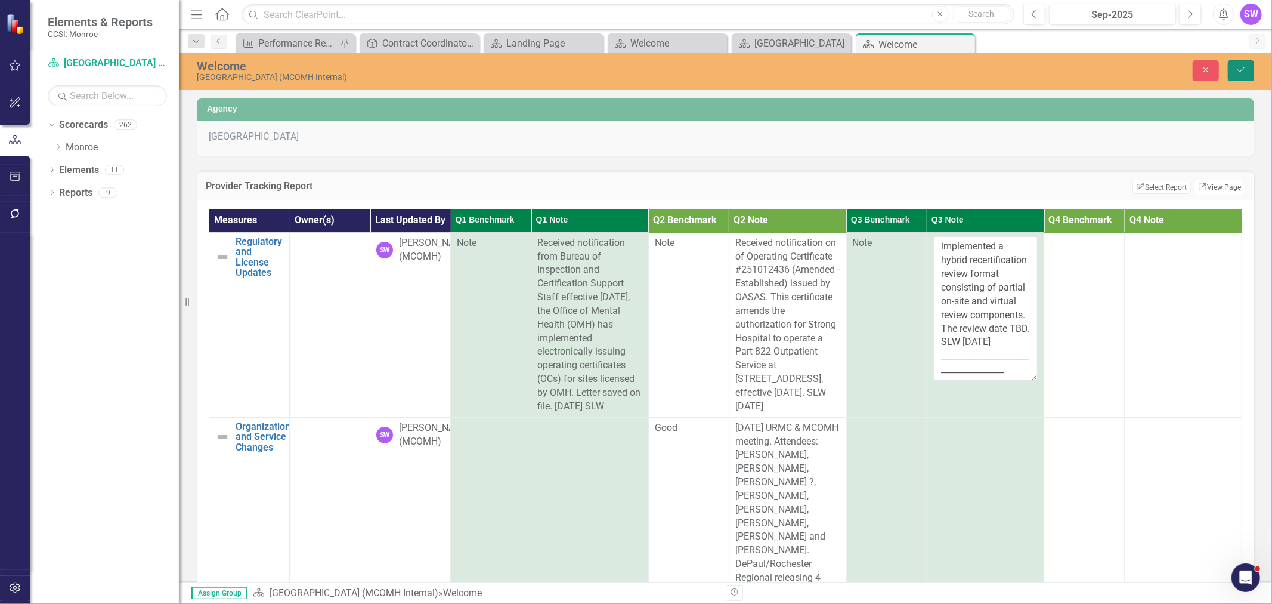
click at [1243, 72] on icon "Save" at bounding box center [1241, 70] width 11 height 8
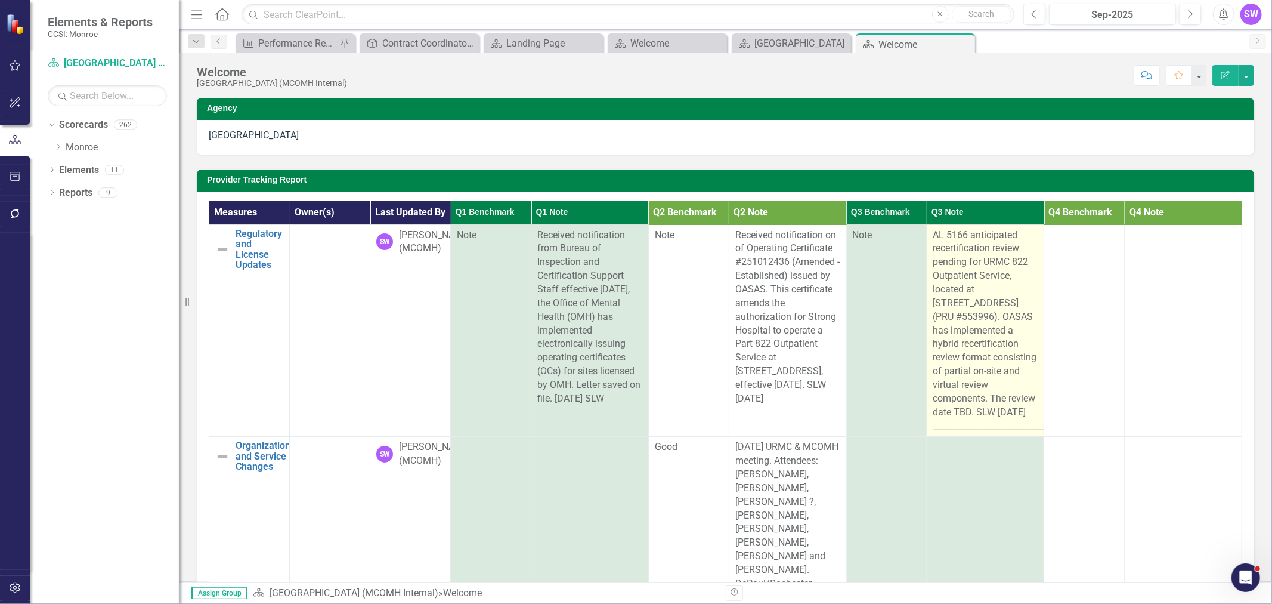
drag, startPoint x: 1107, startPoint y: 359, endPoint x: 1010, endPoint y: 463, distance: 141.8
click at [1107, 359] on td at bounding box center [1084, 330] width 81 height 212
